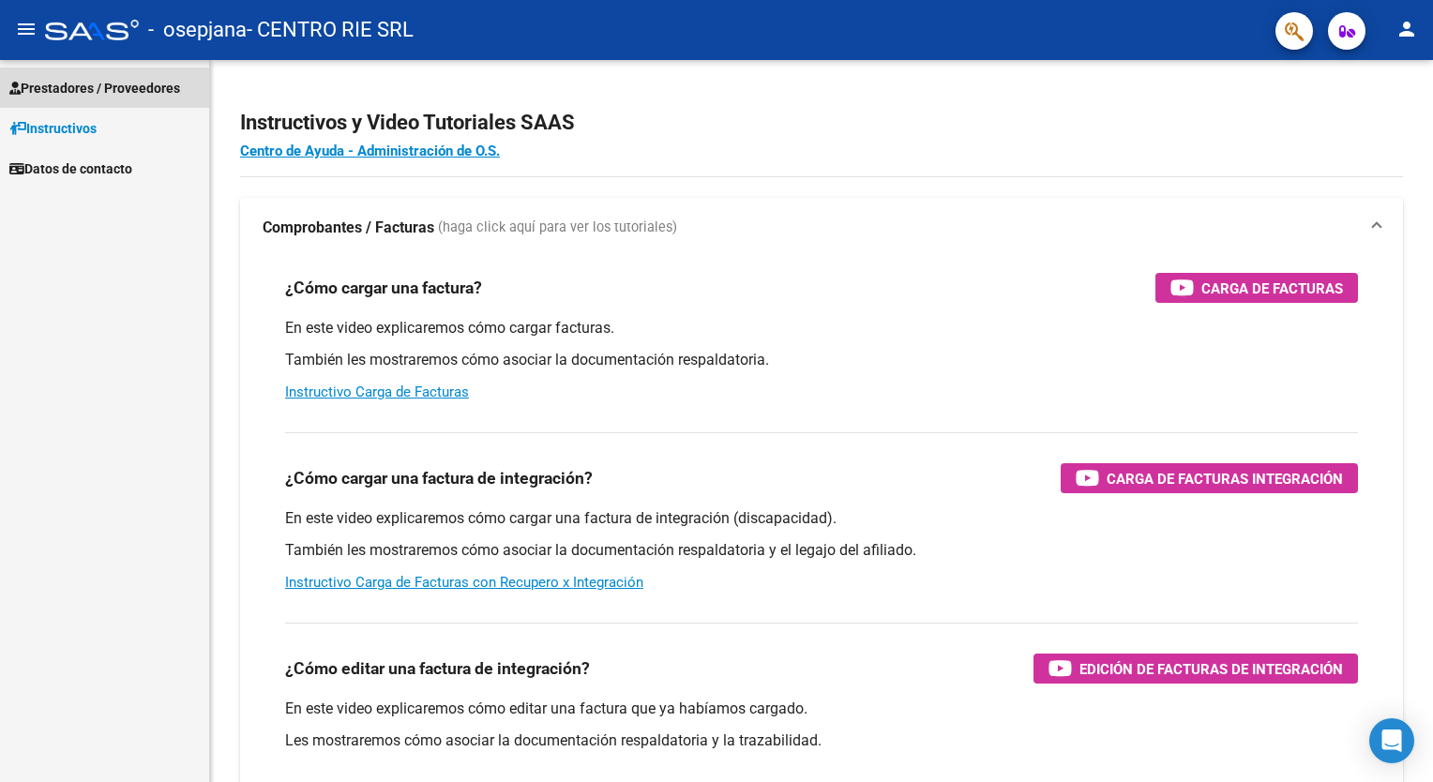
click at [92, 98] on link "Prestadores / Proveedores" at bounding box center [104, 88] width 209 height 40
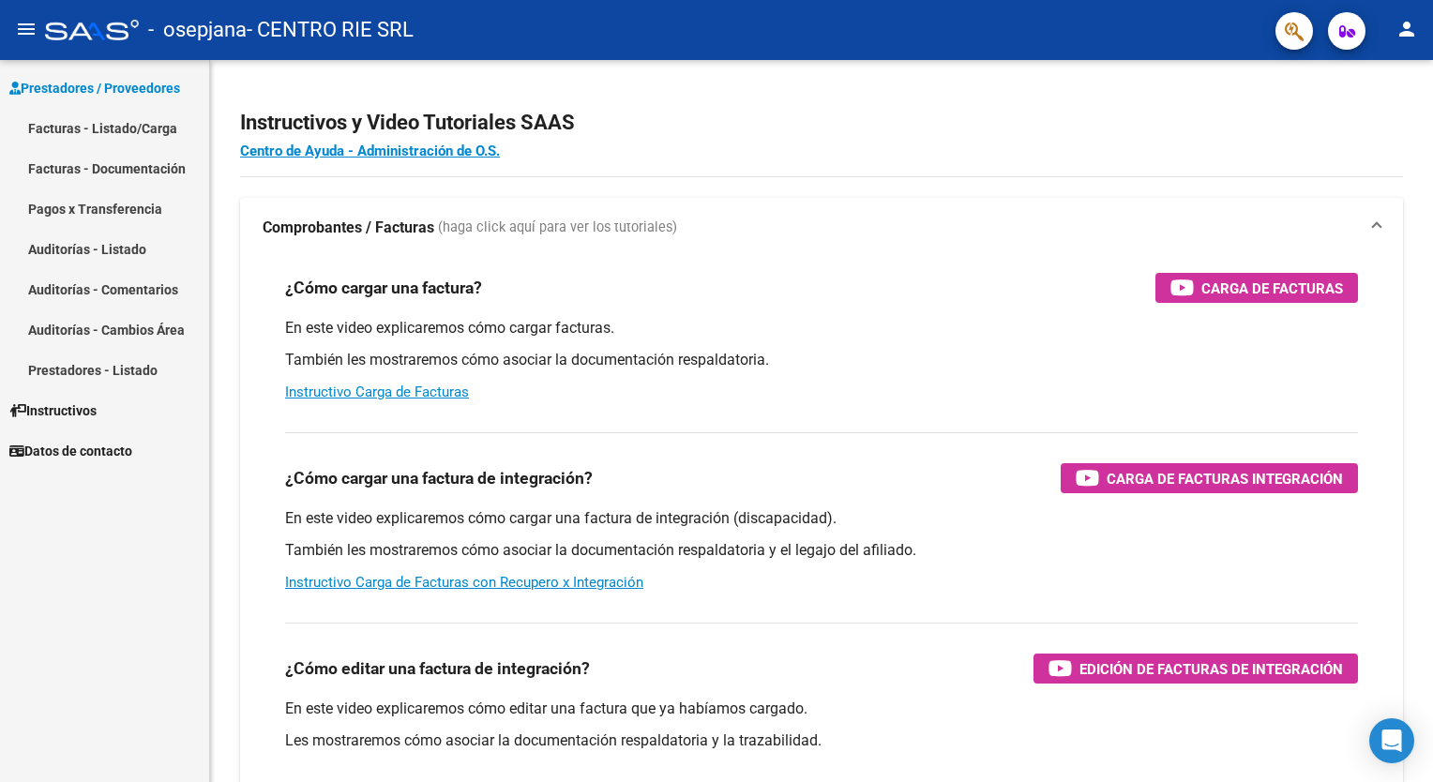
click at [85, 129] on link "Facturas - Listado/Carga" at bounding box center [104, 128] width 209 height 40
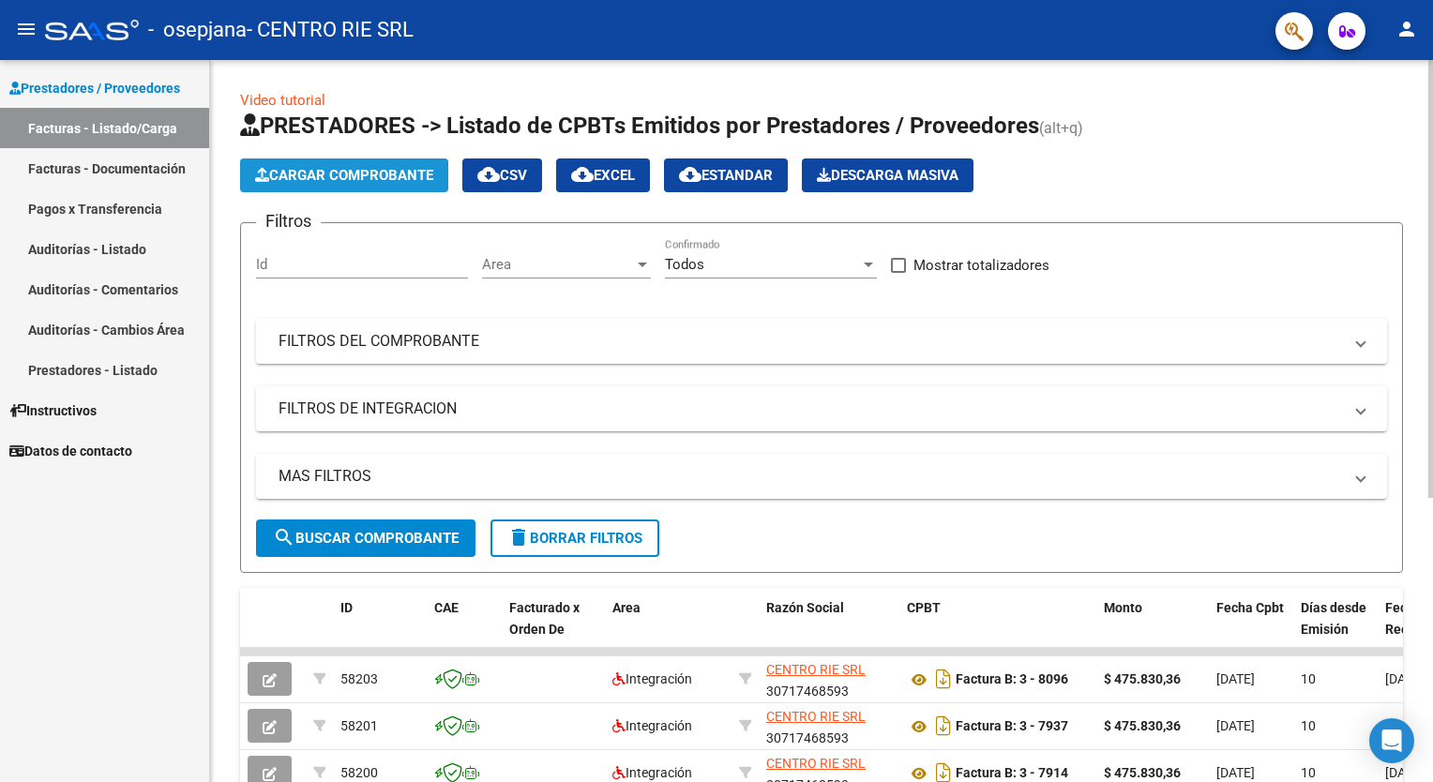
click at [388, 185] on button "Cargar Comprobante" at bounding box center [344, 175] width 208 height 34
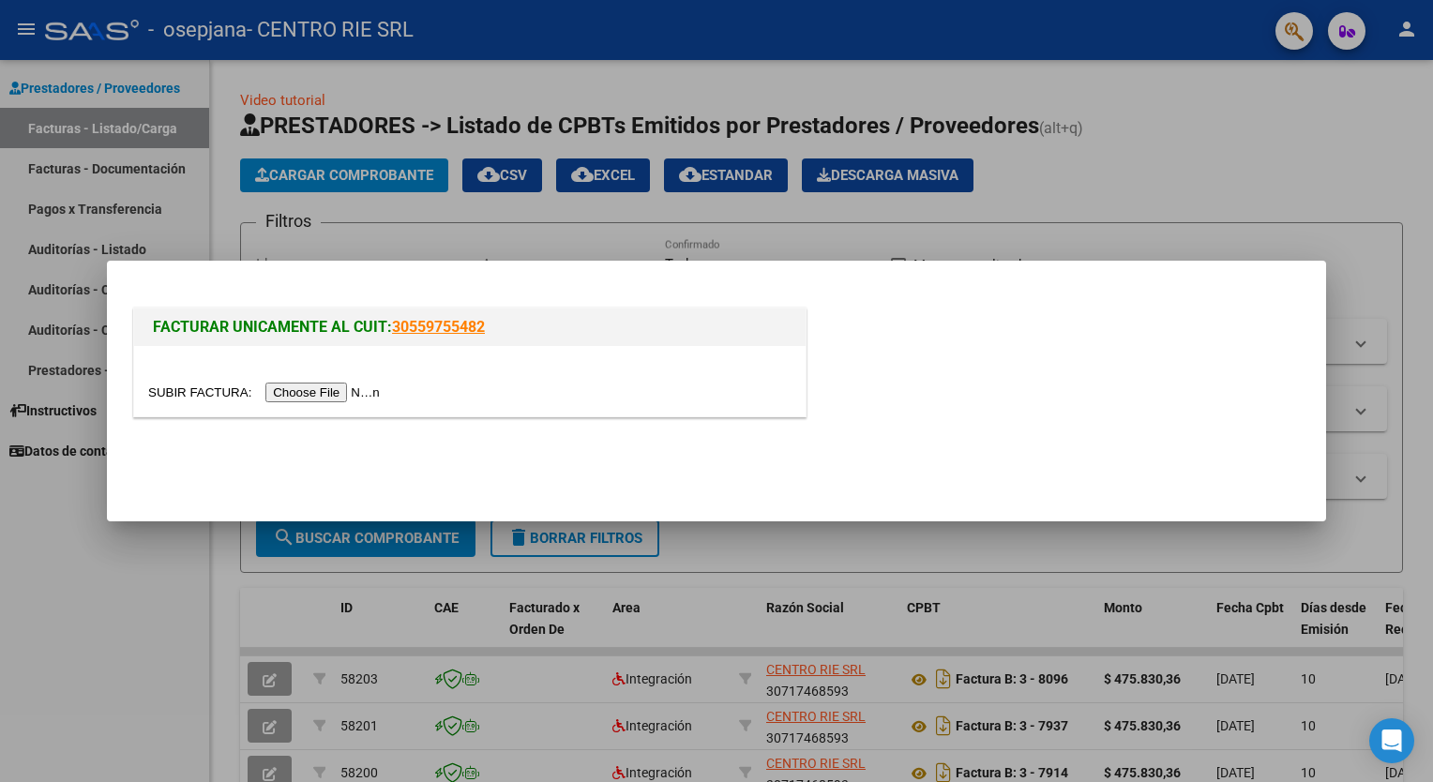
click at [293, 398] on input "file" at bounding box center [266, 393] width 237 height 20
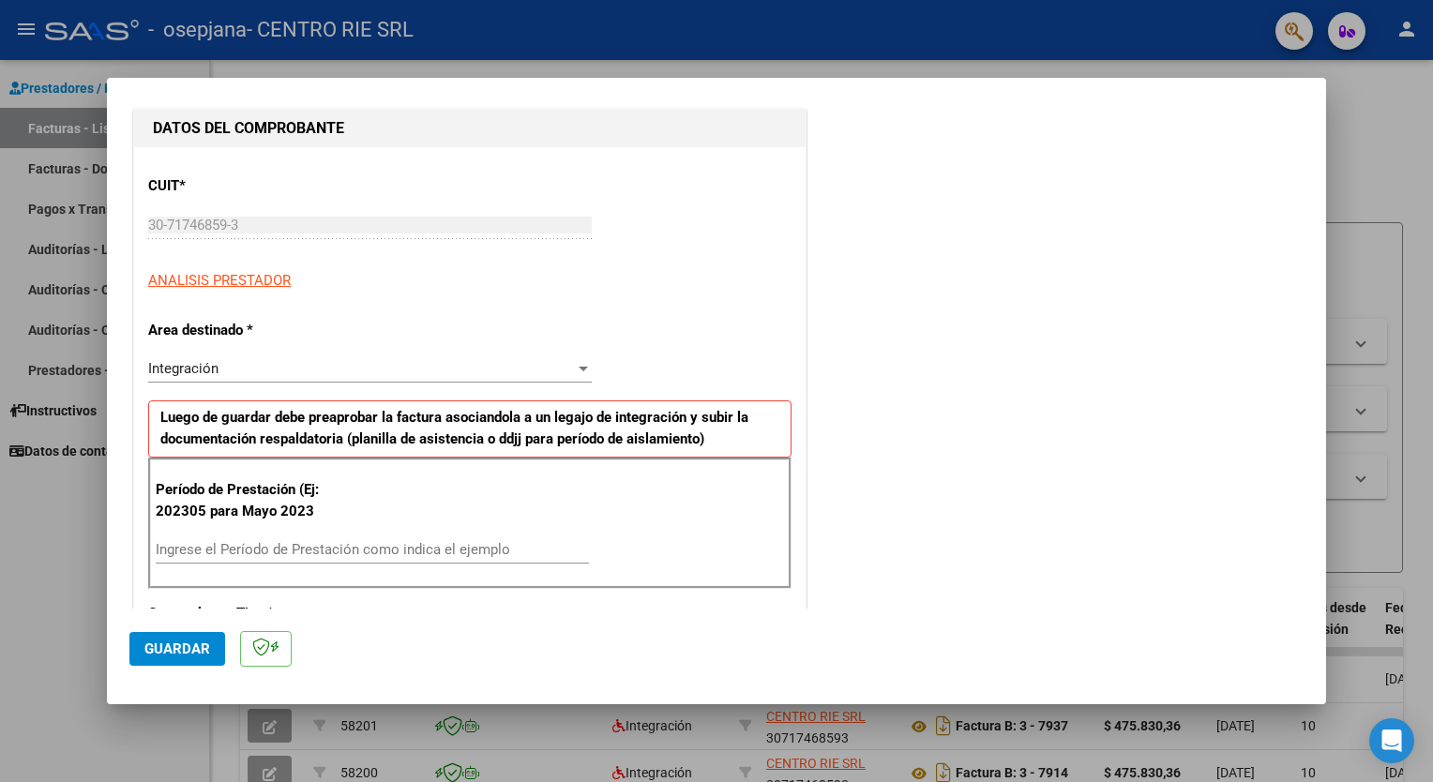
scroll to position [281, 0]
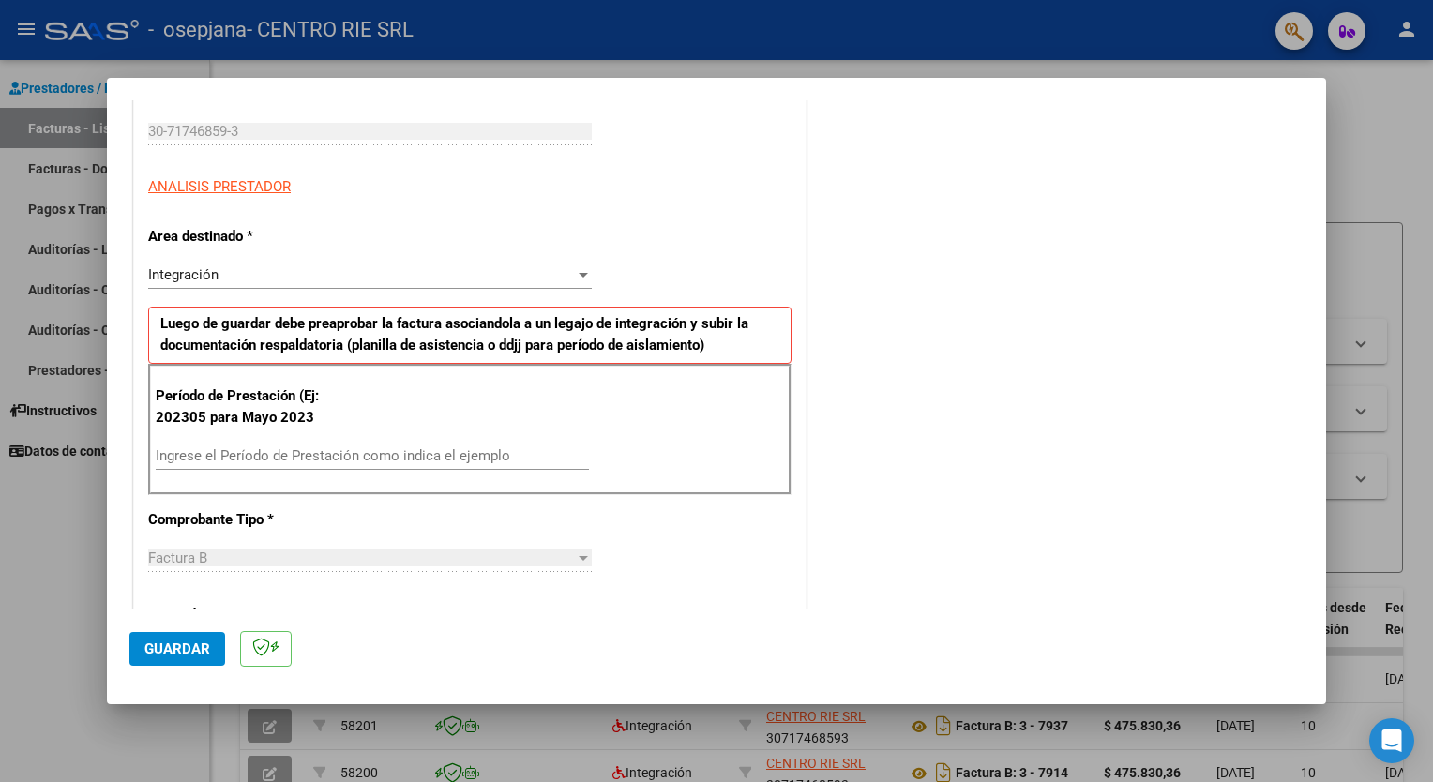
click at [428, 431] on div "Período de Prestación (Ej: 202305 para [DATE] Ingrese el Período de Prestación …" at bounding box center [469, 429] width 643 height 131
click at [429, 442] on div "Ingrese el Período de Prestación como indica el ejemplo" at bounding box center [372, 456] width 433 height 28
click at [411, 449] on input "Ingrese el Período de Prestación como indica el ejemplo" at bounding box center [372, 455] width 433 height 17
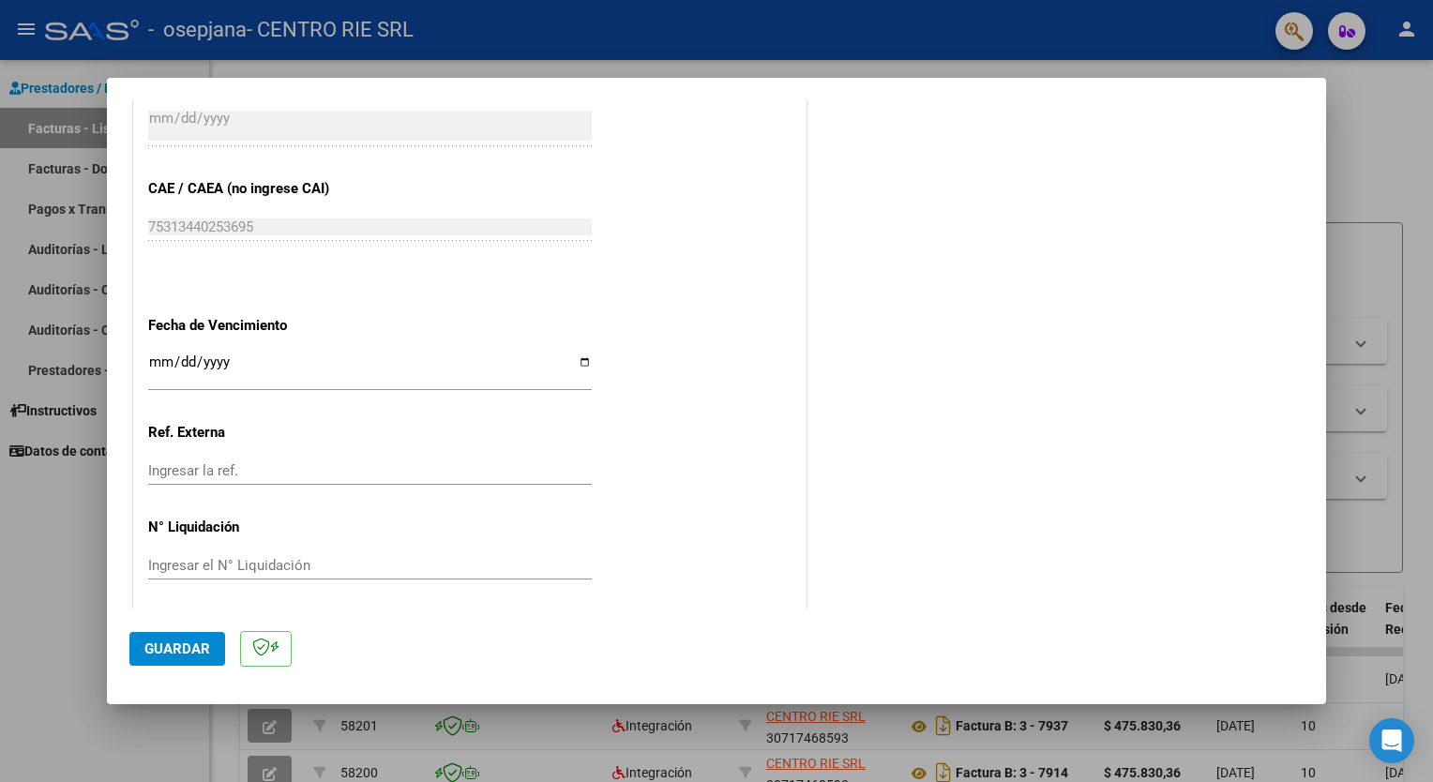
scroll to position [1104, 0]
type input "202507"
click at [578, 355] on input "Ingresar la fecha" at bounding box center [370, 365] width 444 height 30
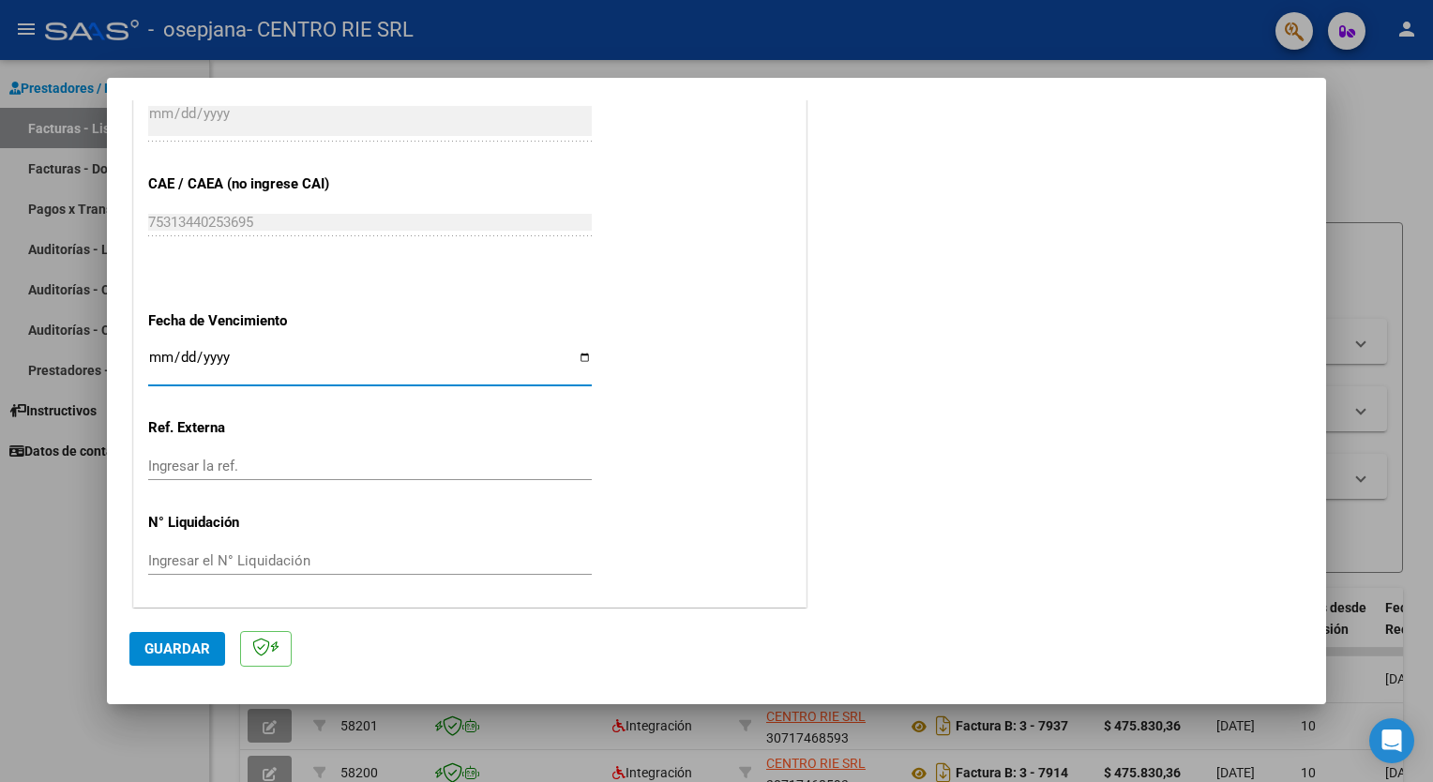
type input "[DATE]"
click at [179, 653] on span "Guardar" at bounding box center [177, 648] width 66 height 17
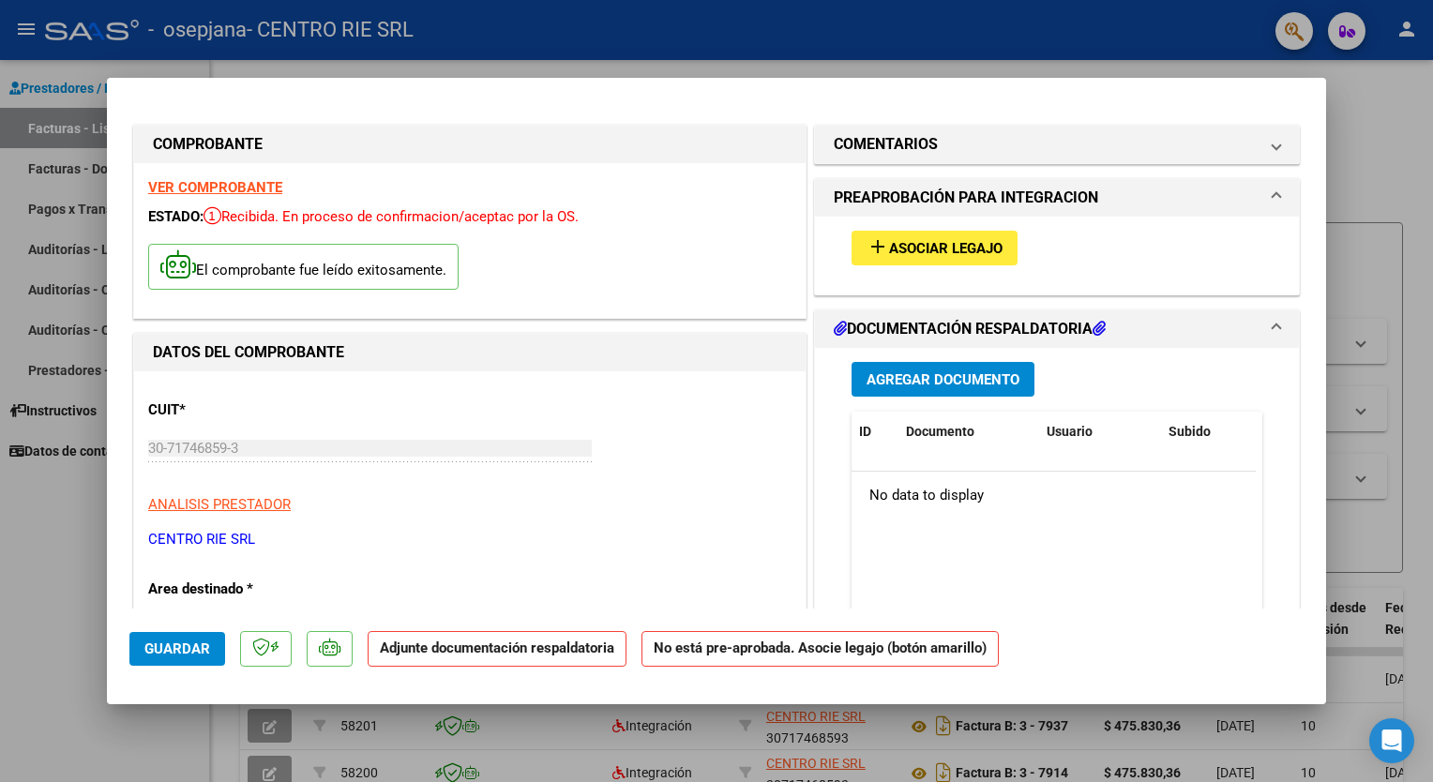
click at [904, 377] on span "Agregar Documento" at bounding box center [942, 379] width 153 height 17
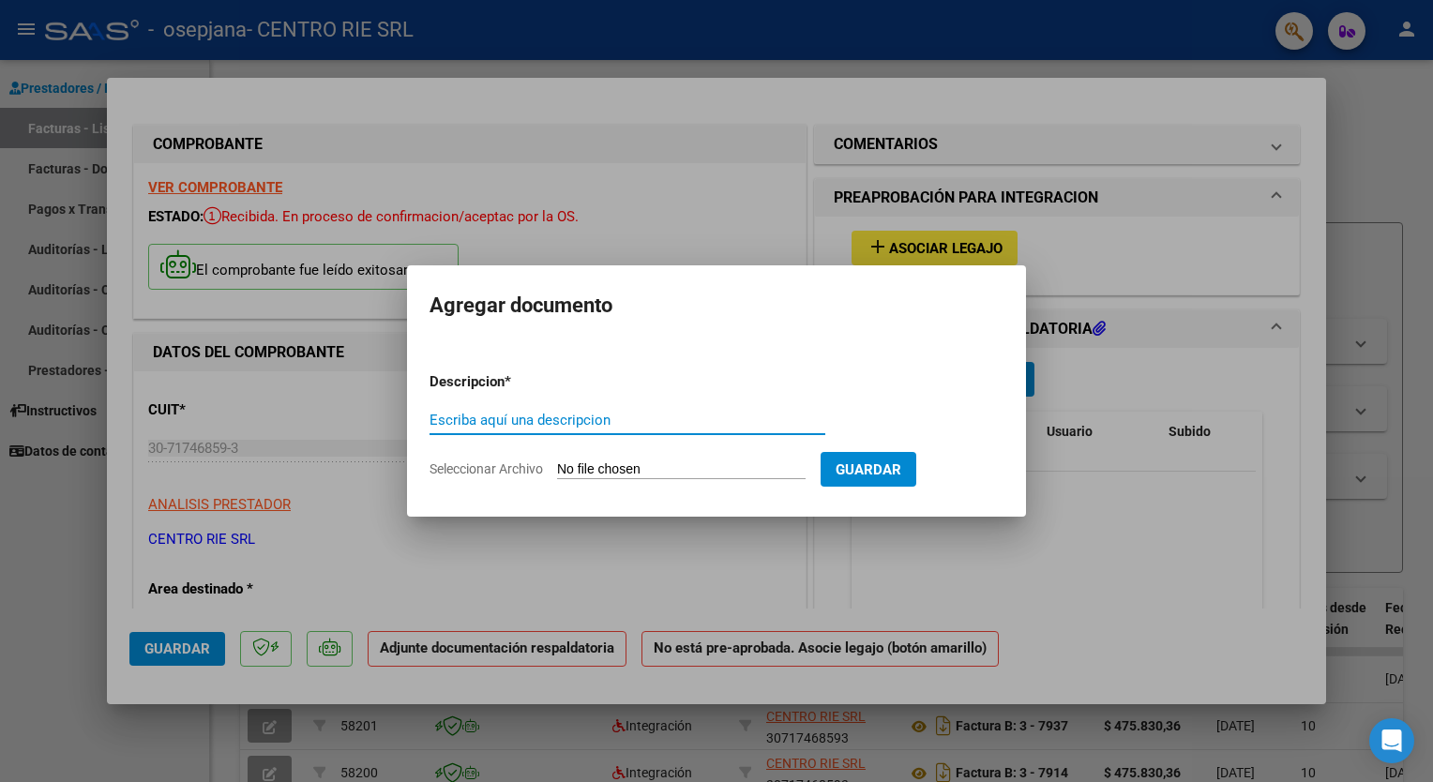
click at [701, 468] on input "Seleccionar Archivo" at bounding box center [681, 470] width 248 height 18
type input "C:\fakepath\[PERSON_NAME].pdf"
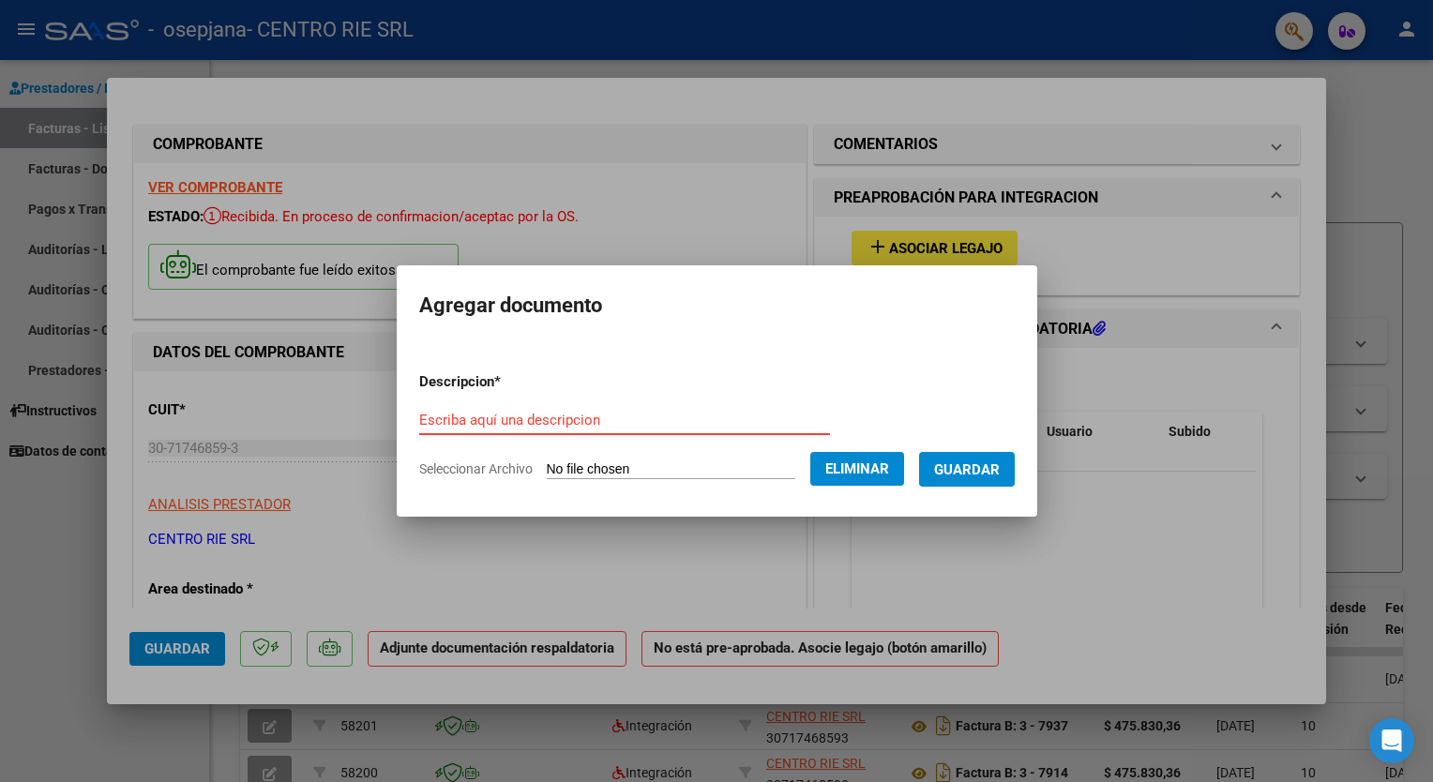
click at [553, 420] on input "Escriba aquí una descripcion" at bounding box center [624, 420] width 411 height 17
type input "Planilla de Asistencias"
click at [939, 476] on span "Guardar" at bounding box center [967, 469] width 66 height 17
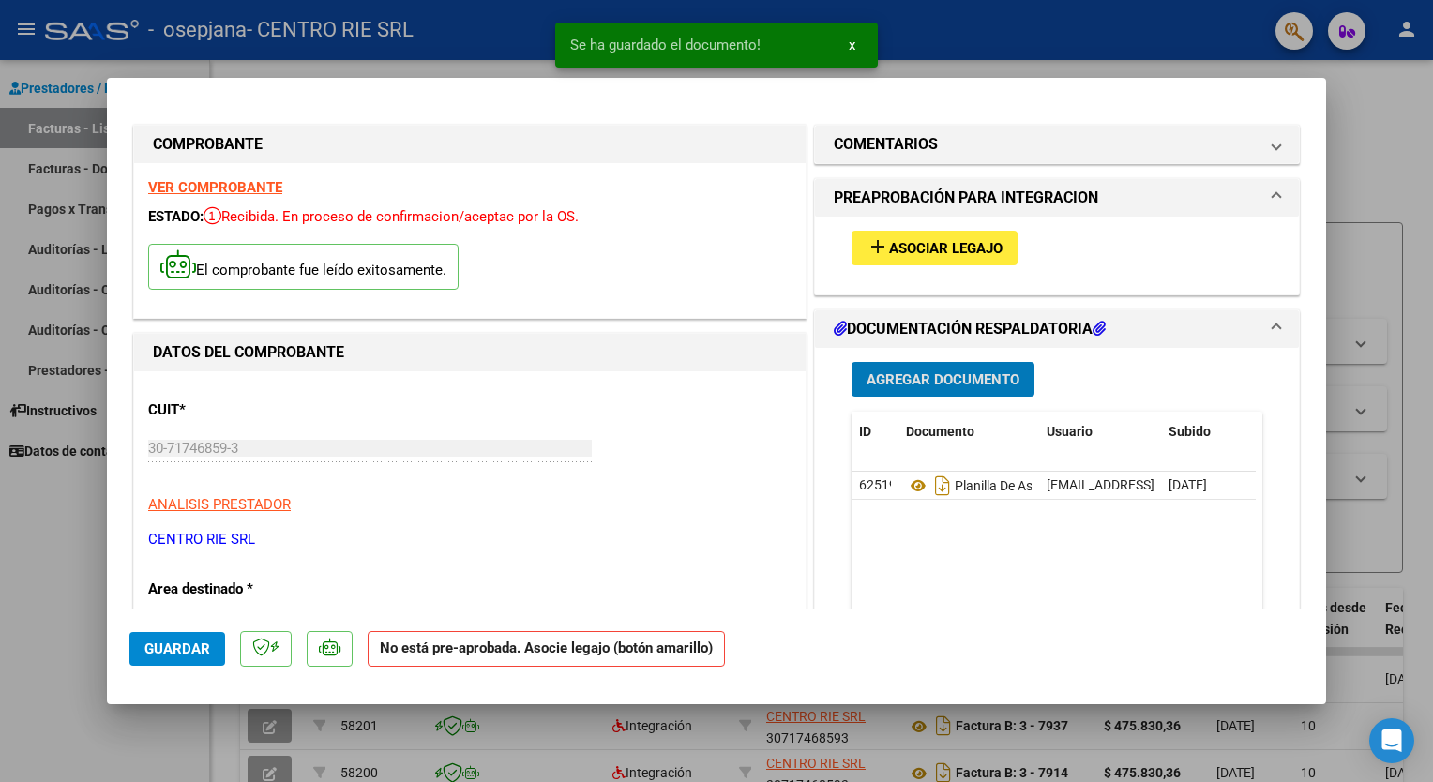
click at [954, 256] on span "Asociar Legajo" at bounding box center [945, 248] width 113 height 17
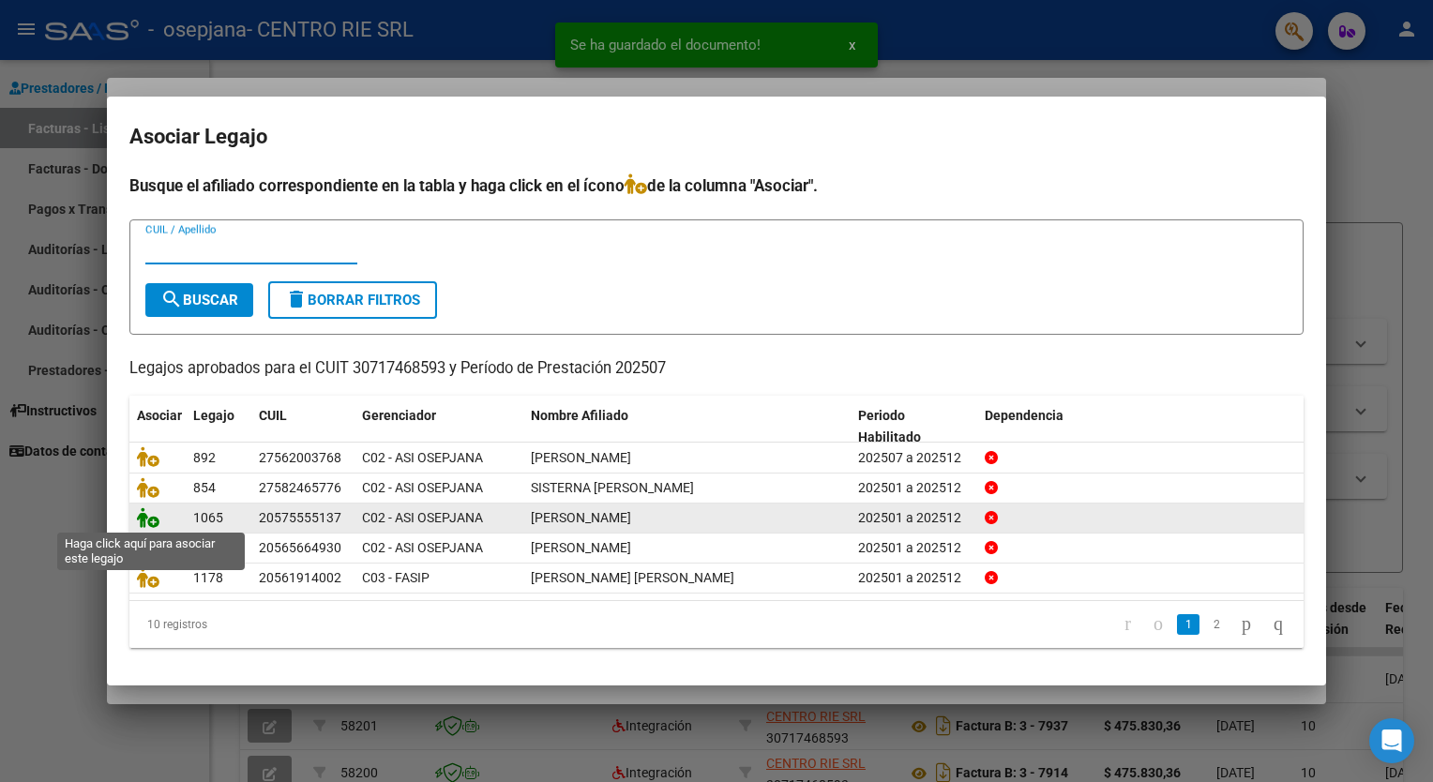
click at [157, 518] on icon at bounding box center [148, 517] width 23 height 21
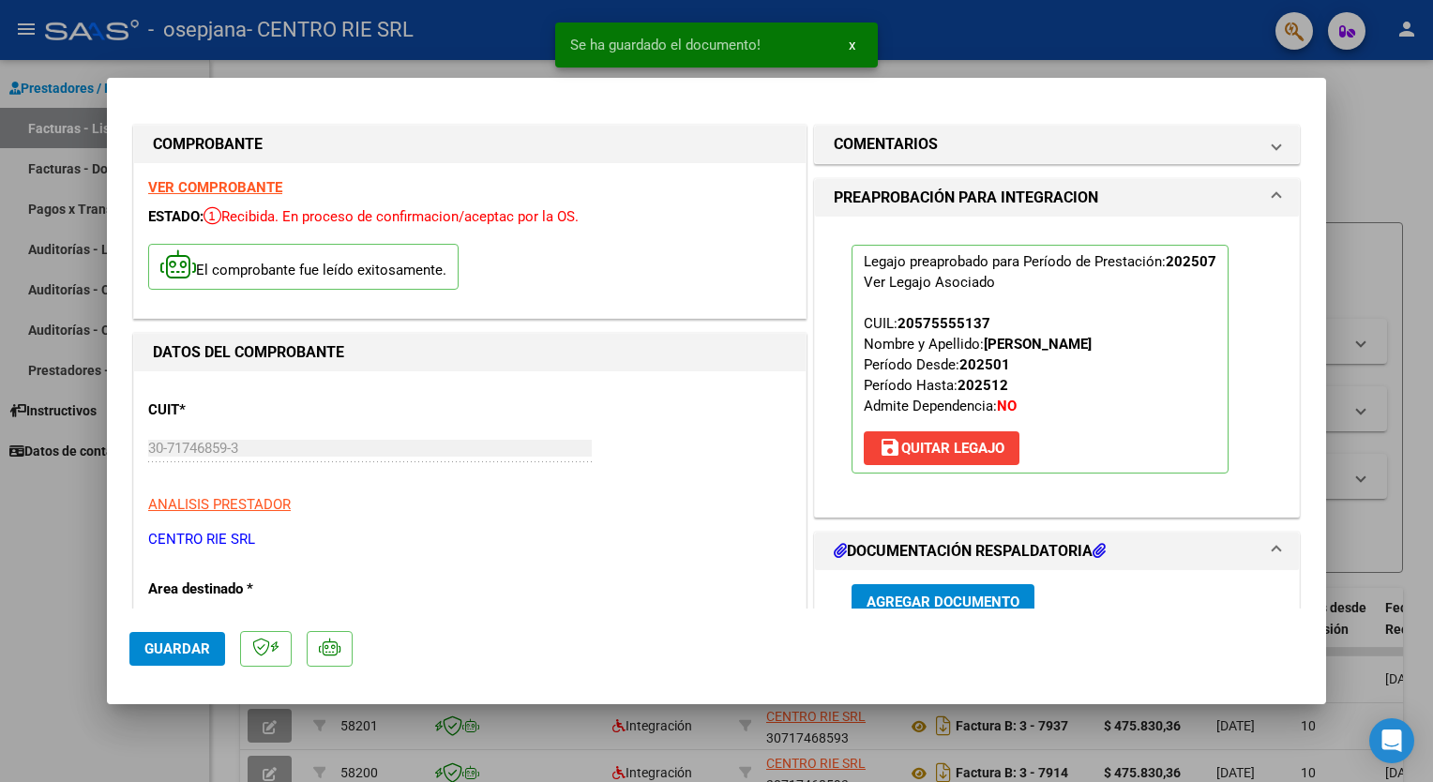
click at [191, 661] on button "Guardar" at bounding box center [177, 649] width 96 height 34
click at [1388, 369] on div at bounding box center [716, 391] width 1433 height 782
type input "$ 0,00"
